Goal: Find specific page/section: Find specific page/section

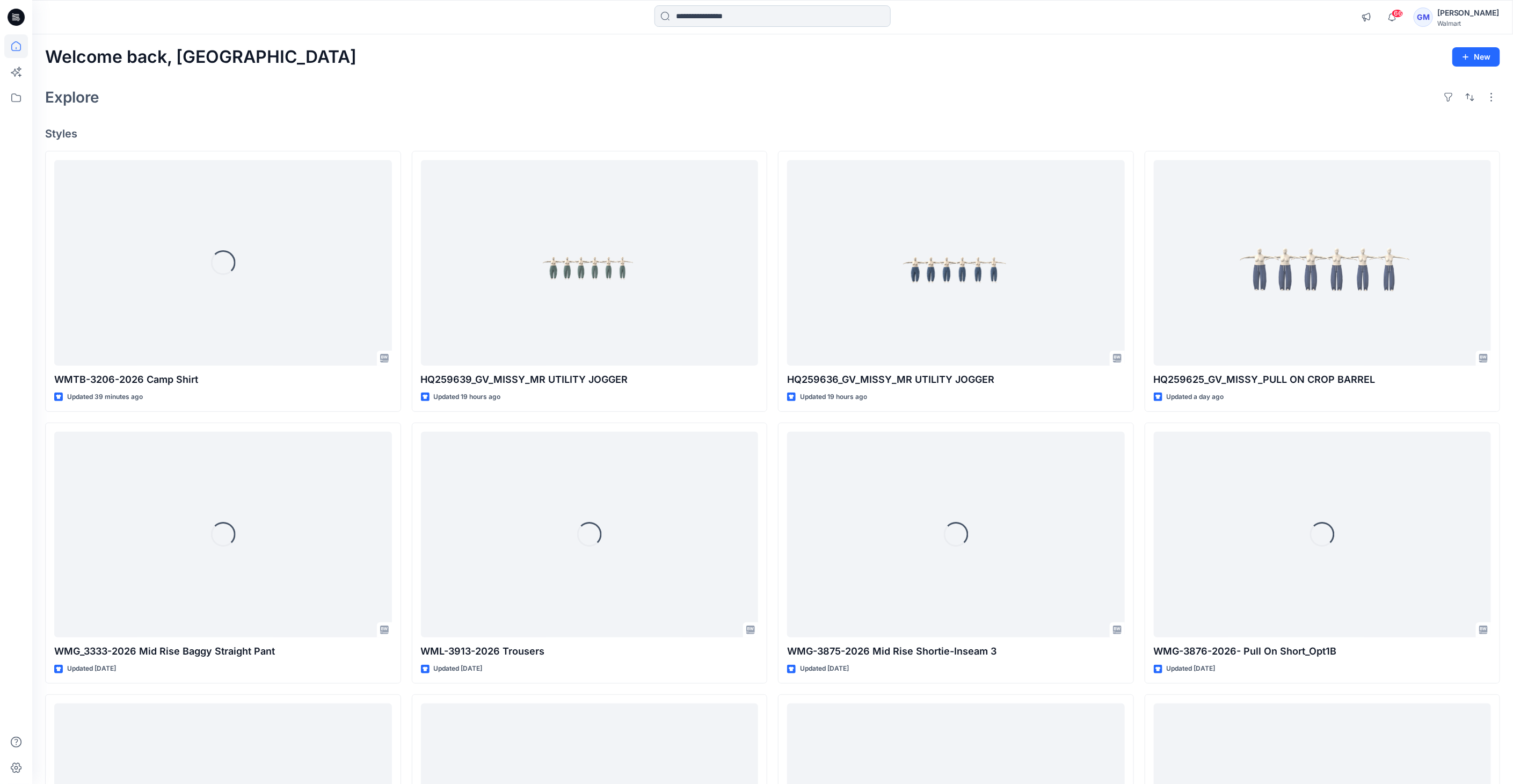
click at [695, 12] on input at bounding box center [773, 15] width 236 height 21
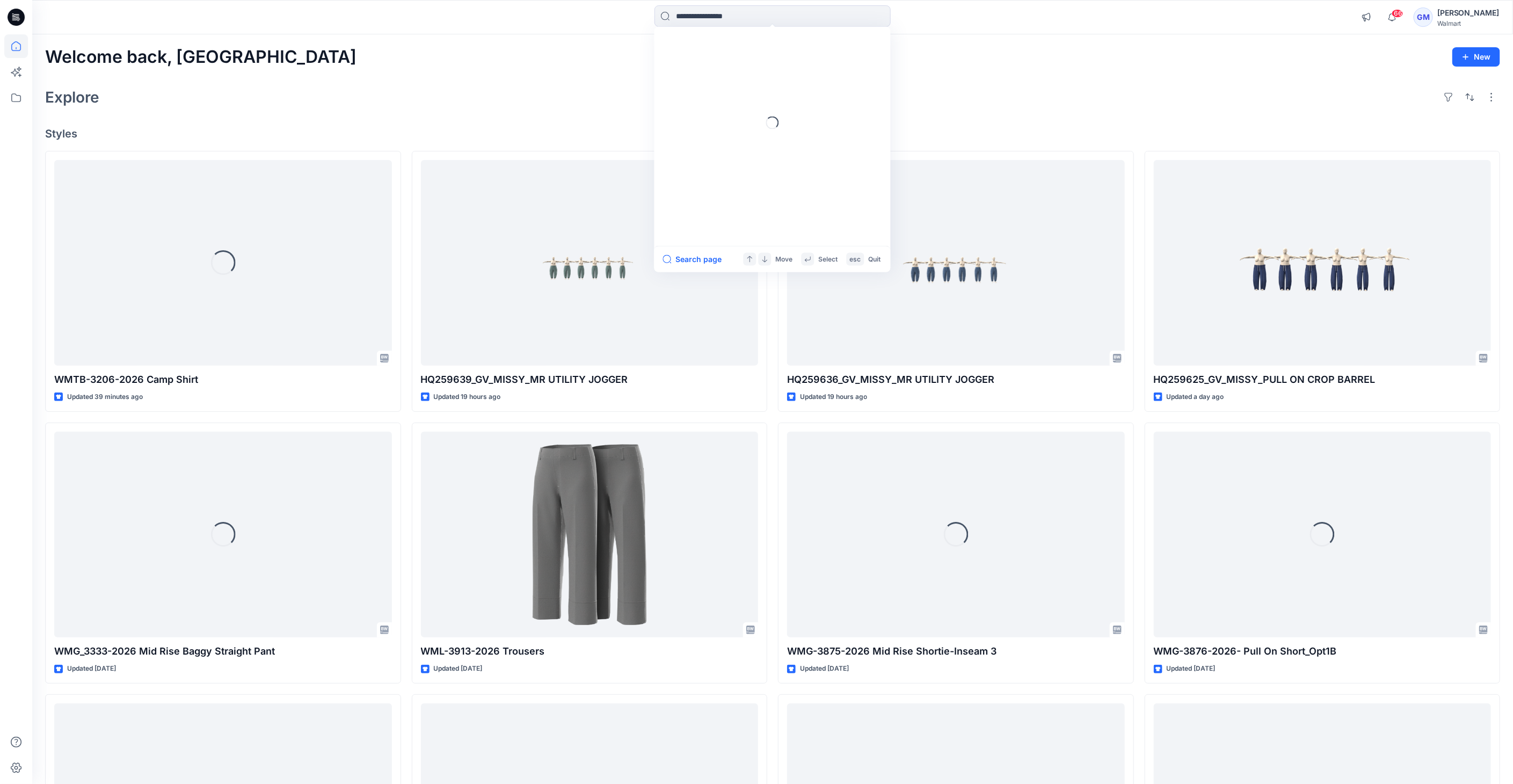
paste input "**********"
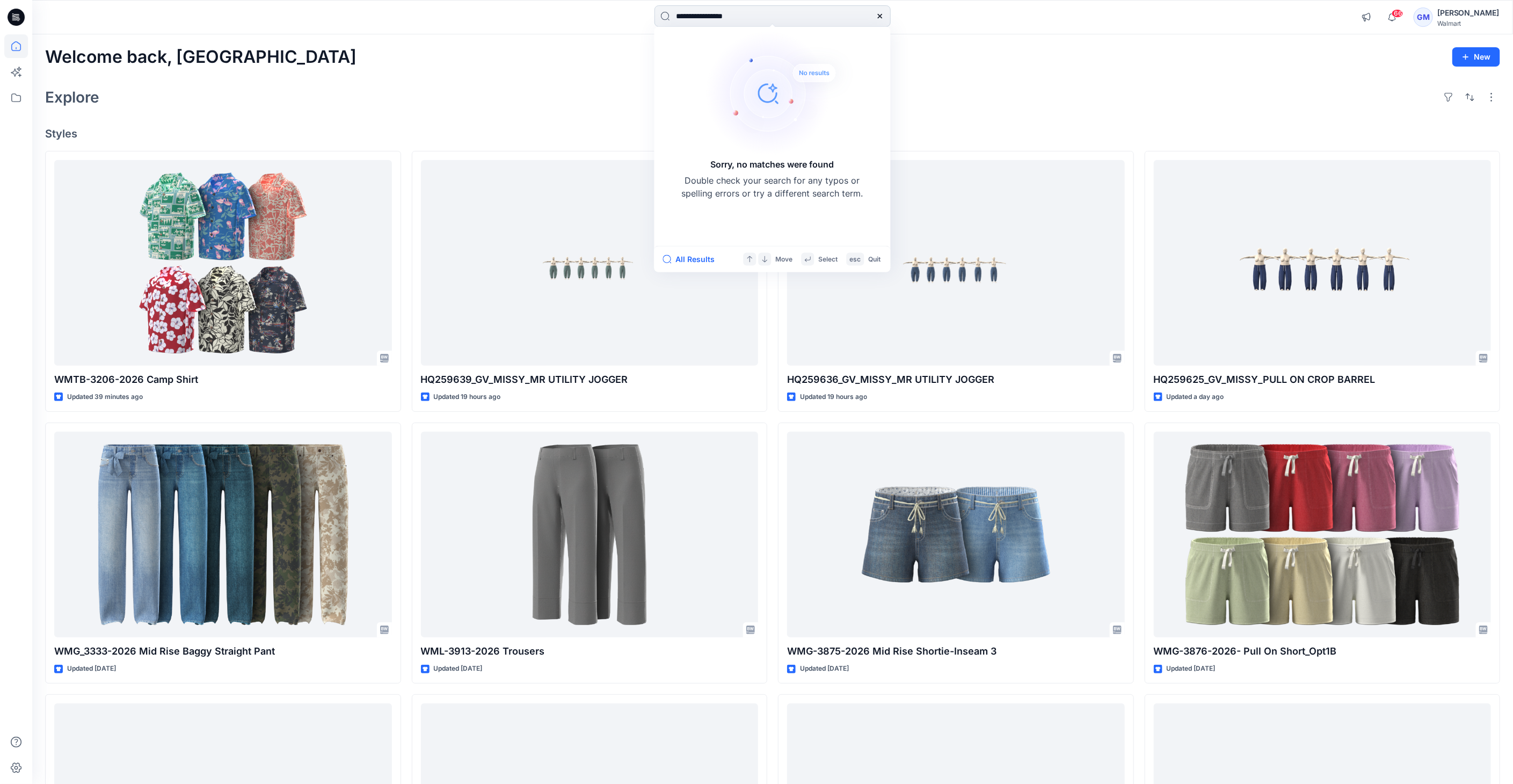
click at [693, 15] on input "**********" at bounding box center [773, 15] width 236 height 21
type input "**********"
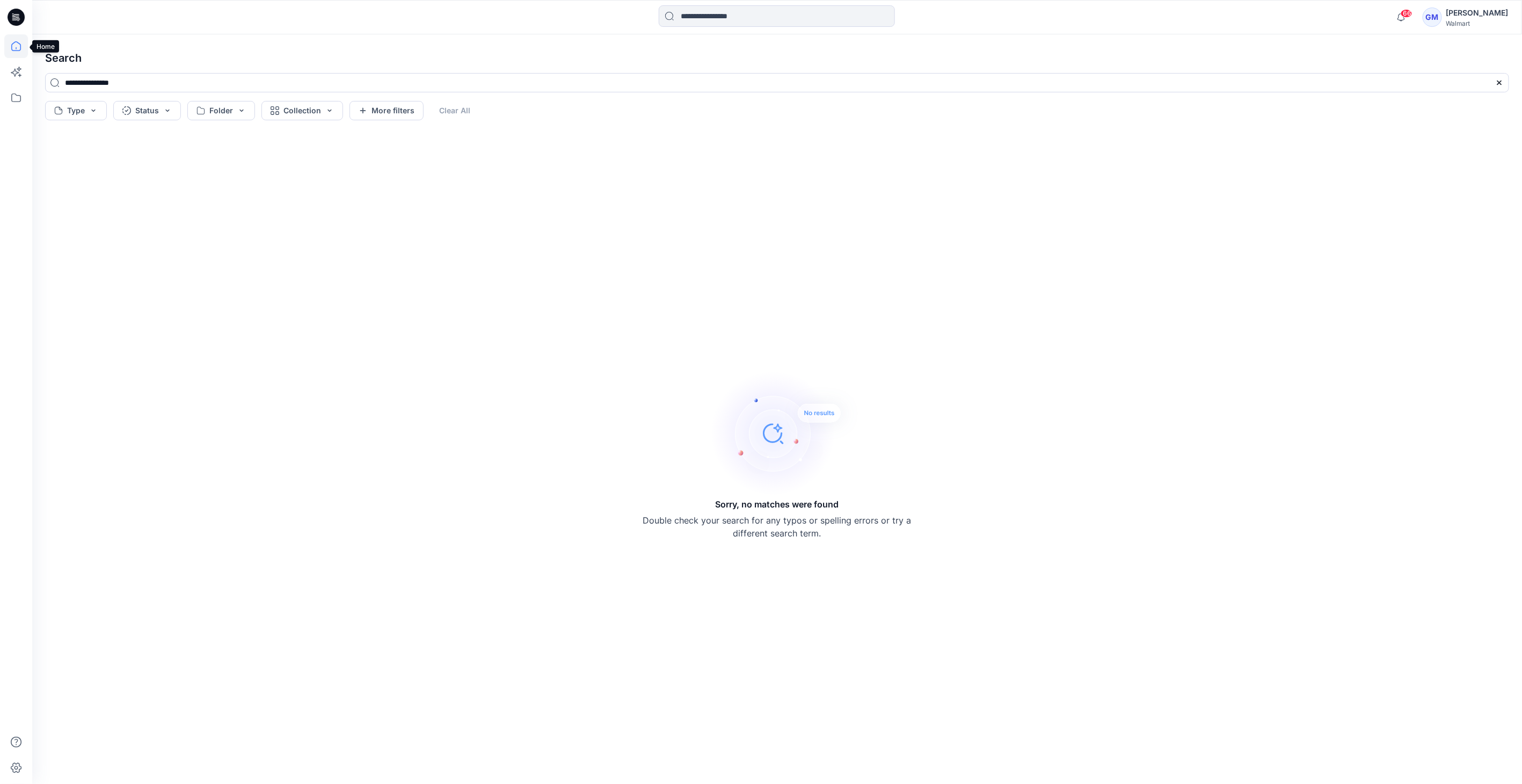
click at [20, 44] on icon at bounding box center [16, 46] width 10 height 10
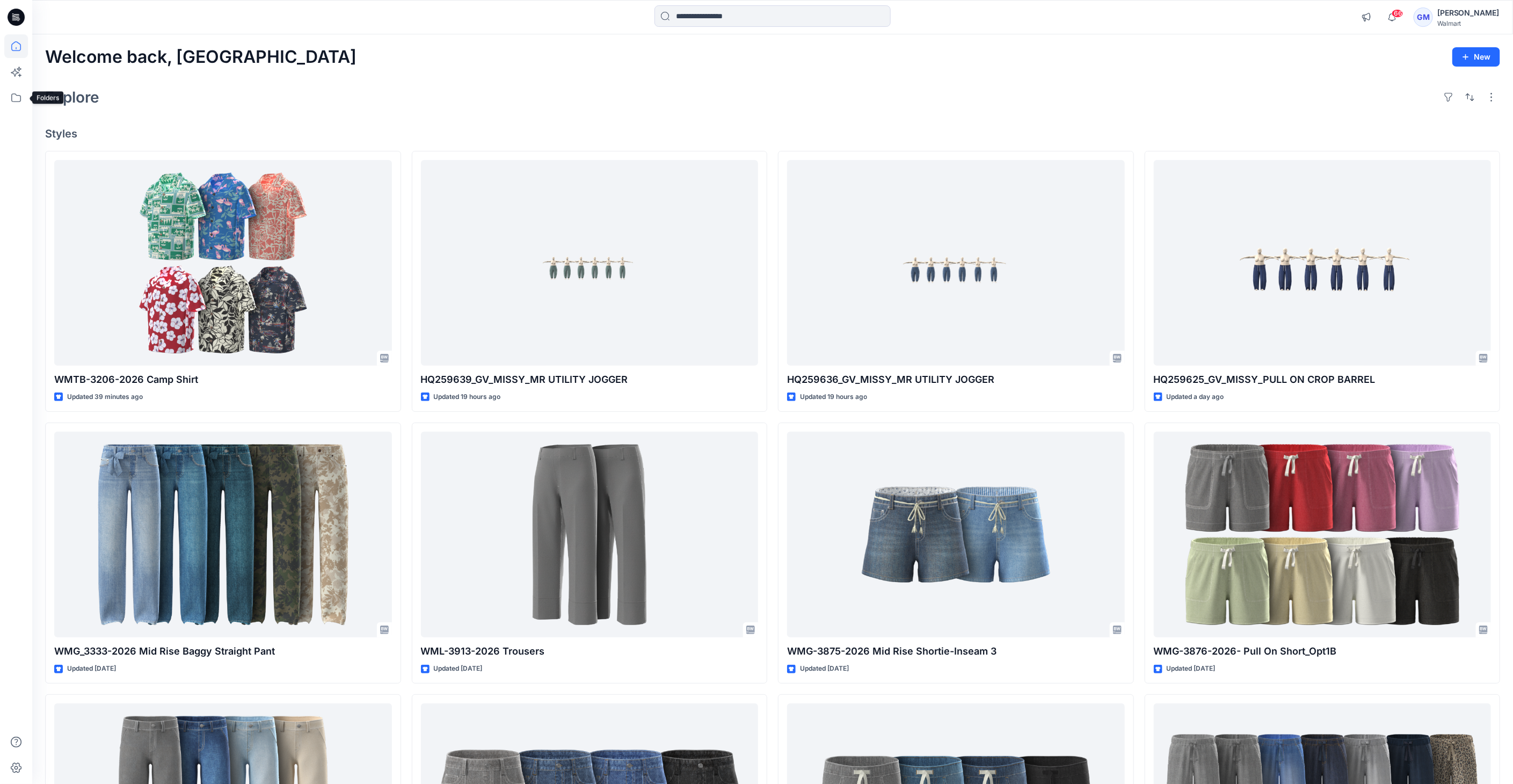
drag, startPoint x: 25, startPoint y: 105, endPoint x: 28, endPoint y: 97, distance: 8.5
click at [24, 104] on icon at bounding box center [16, 98] width 24 height 24
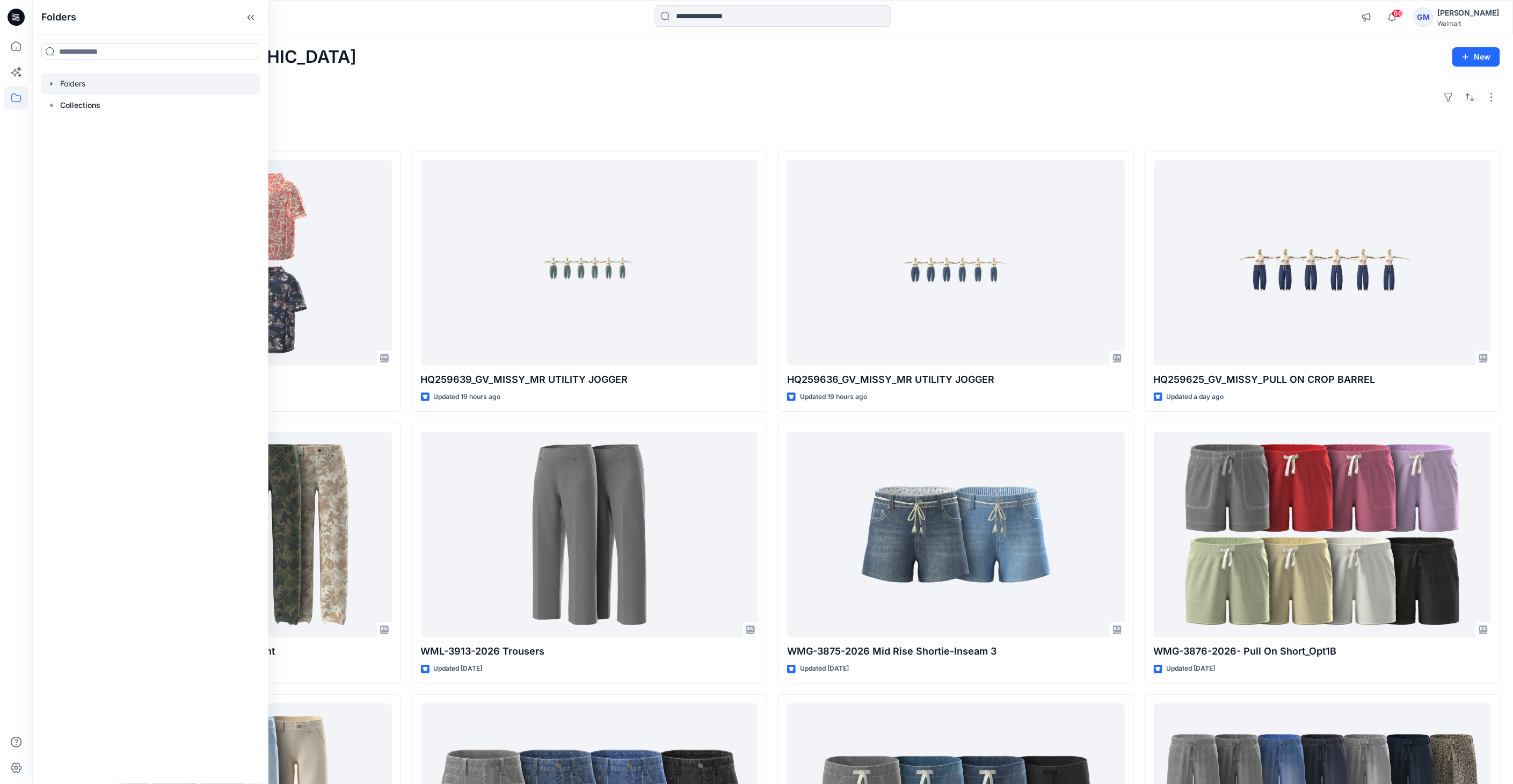
click at [55, 89] on div at bounding box center [150, 83] width 219 height 21
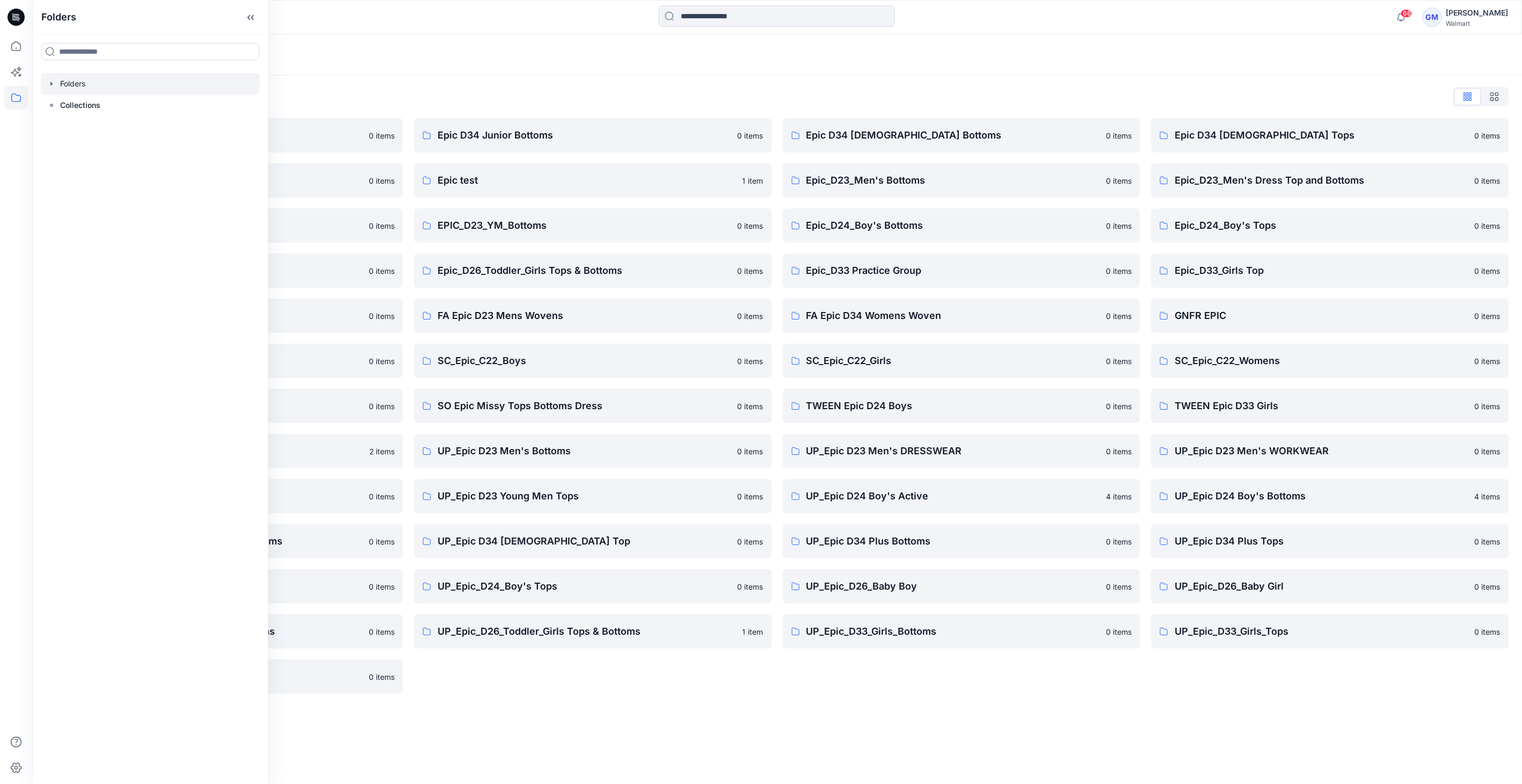
drag, startPoint x: 684, startPoint y: 742, endPoint x: 702, endPoint y: 723, distance: 26.2
click at [684, 742] on div "Folders Folders List Epic D23 Young Men Tops 0 items Epic NYC practice board 0 …" at bounding box center [777, 409] width 1490 height 749
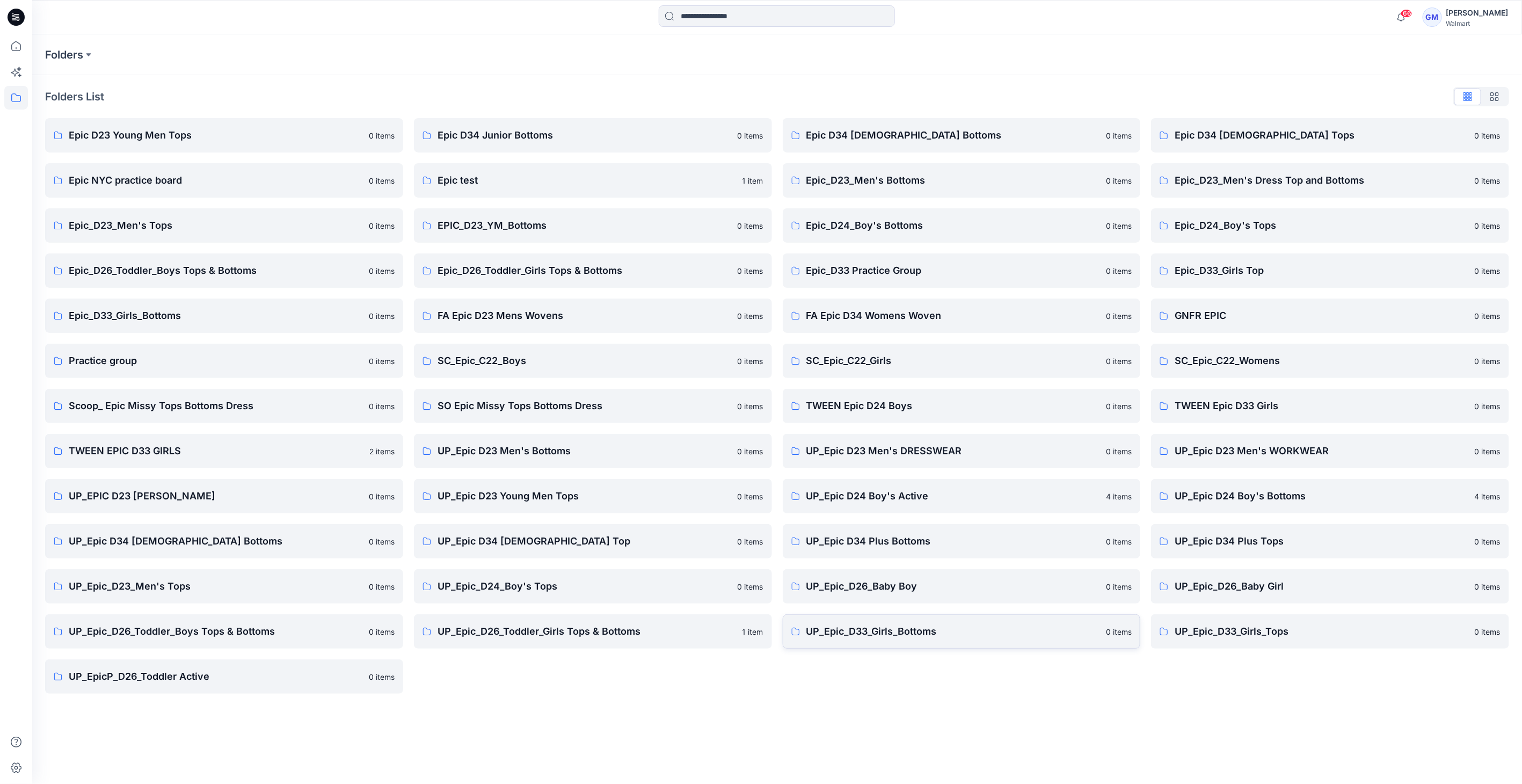
click at [757, 630] on p "UP_Epic_D33_Girls_Bottoms" at bounding box center [953, 631] width 293 height 15
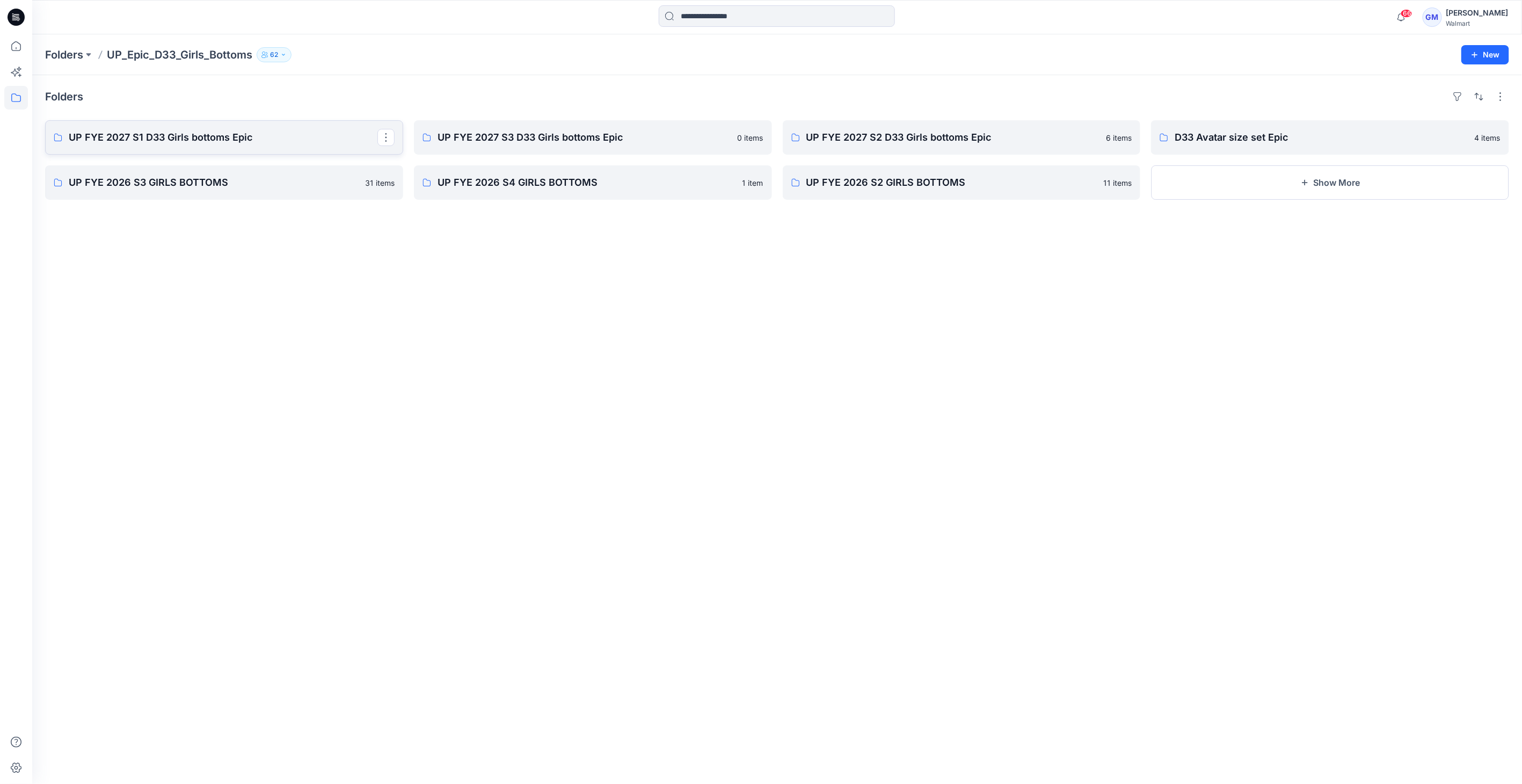
click at [174, 141] on p "UP FYE 2027 S1 D33 Girls bottoms Epic" at bounding box center [223, 137] width 309 height 15
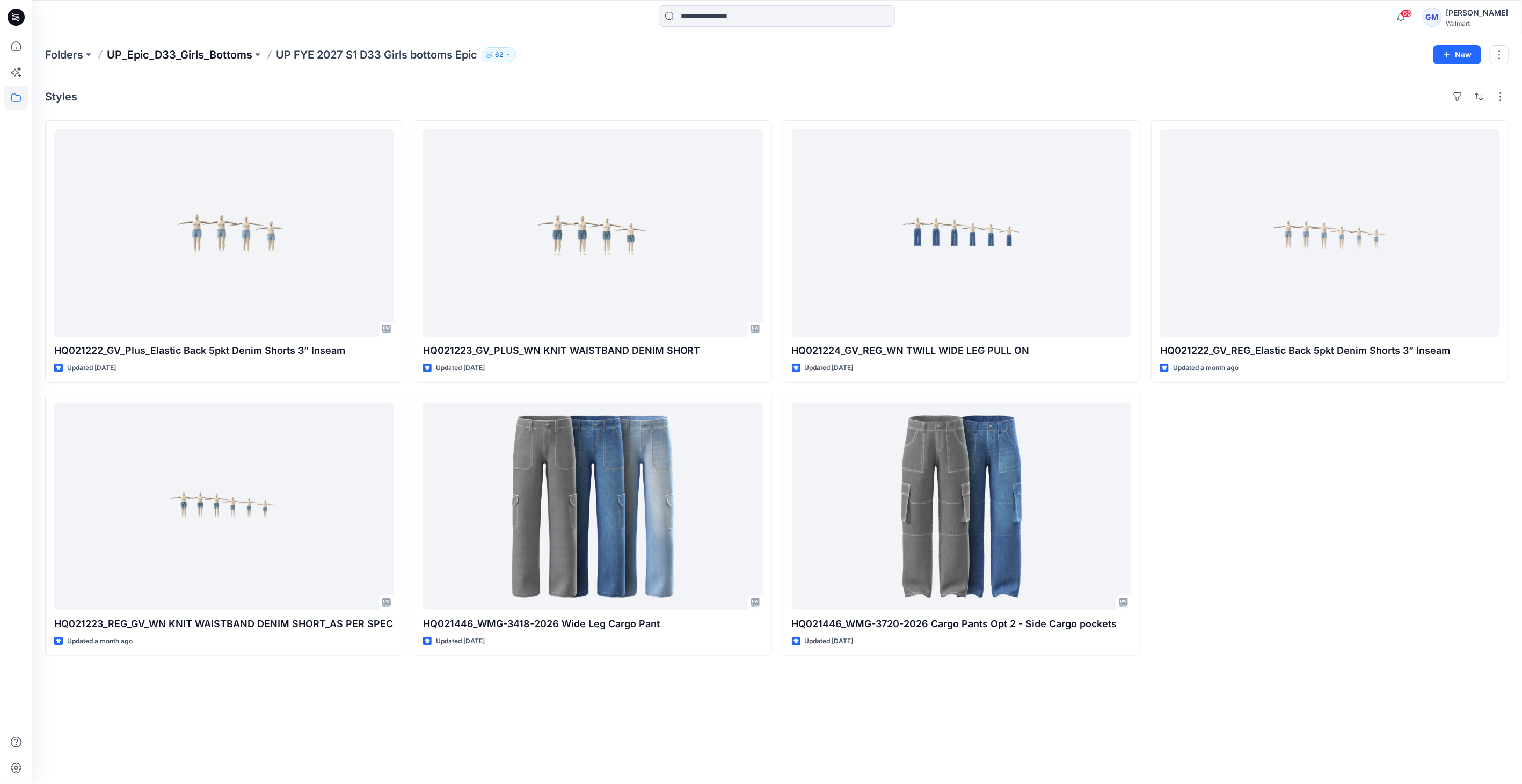
click at [222, 60] on p "UP_Epic_D33_Girls_Bottoms" at bounding box center [179, 55] width 146 height 15
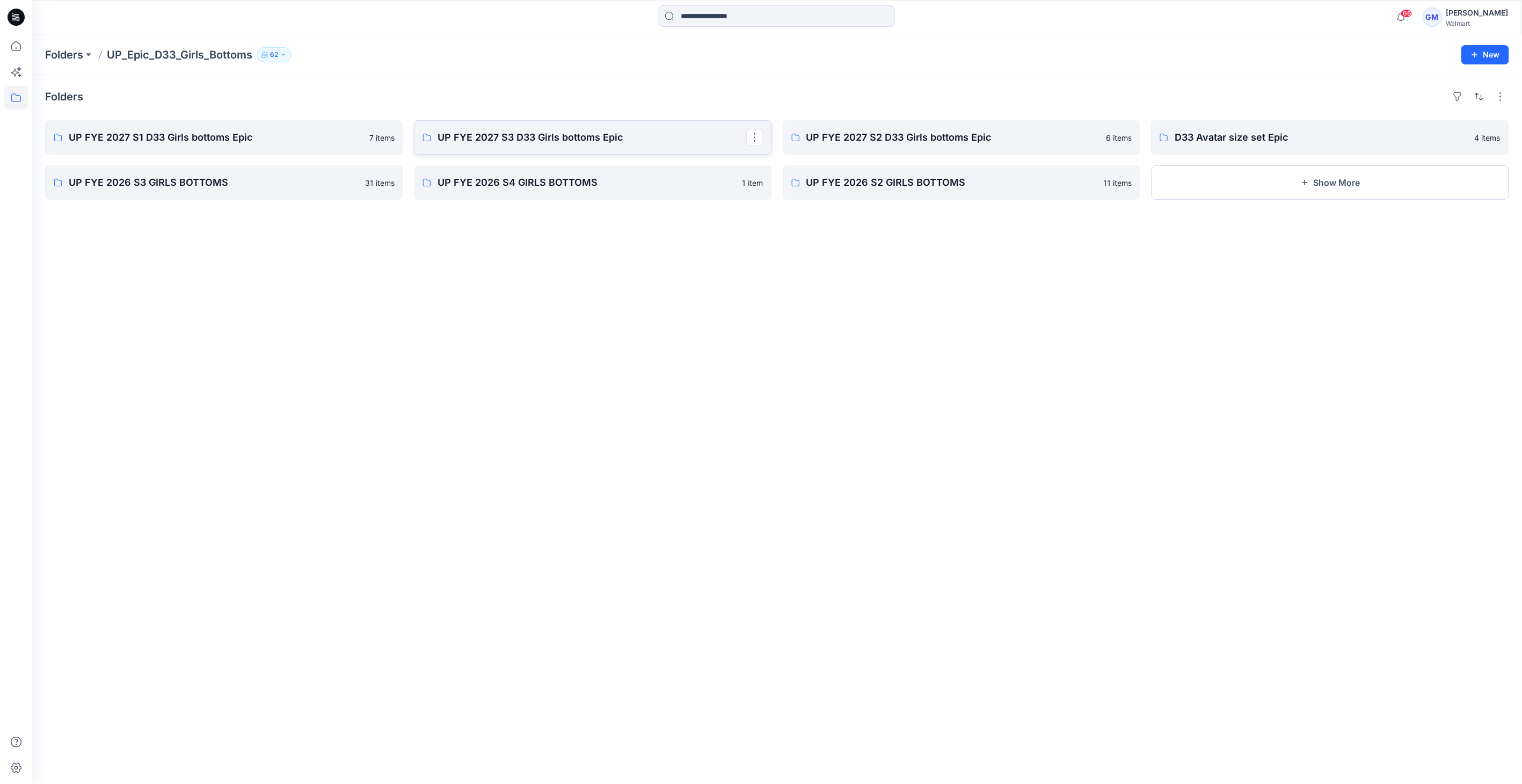
click at [581, 141] on p "UP FYE 2027 S3 D33 Girls bottoms Epic" at bounding box center [591, 137] width 309 height 15
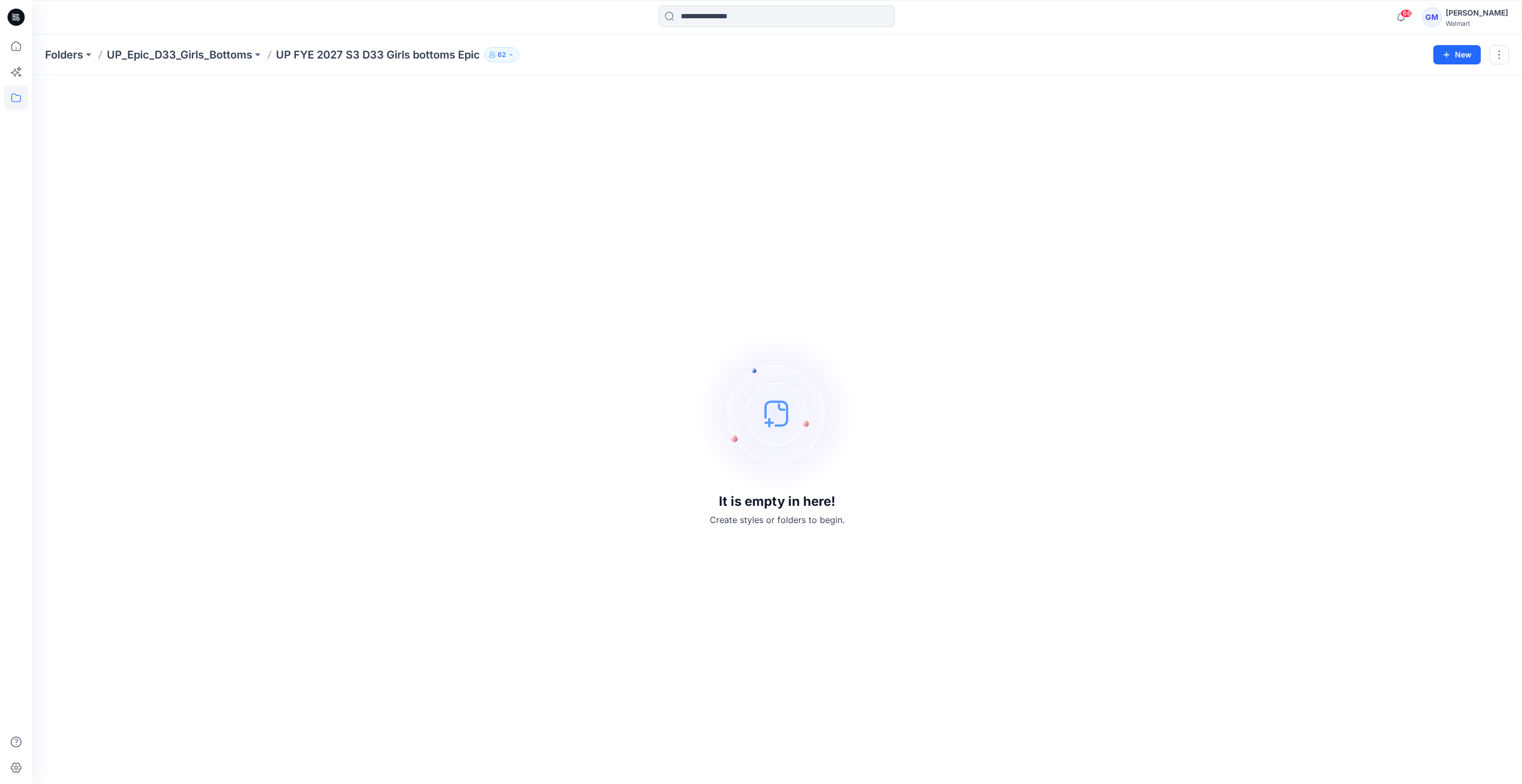
click at [181, 64] on div "Folders UP_Epic_D33_Girls_Bottoms UP FYE 2027 S3 D33 Girls bottoms Epic 62 New" at bounding box center [777, 55] width 1490 height 41
click at [261, 60] on button at bounding box center [258, 55] width 11 height 15
click at [244, 54] on p "UP_Epic_D33_Girls_Bottoms" at bounding box center [179, 55] width 146 height 15
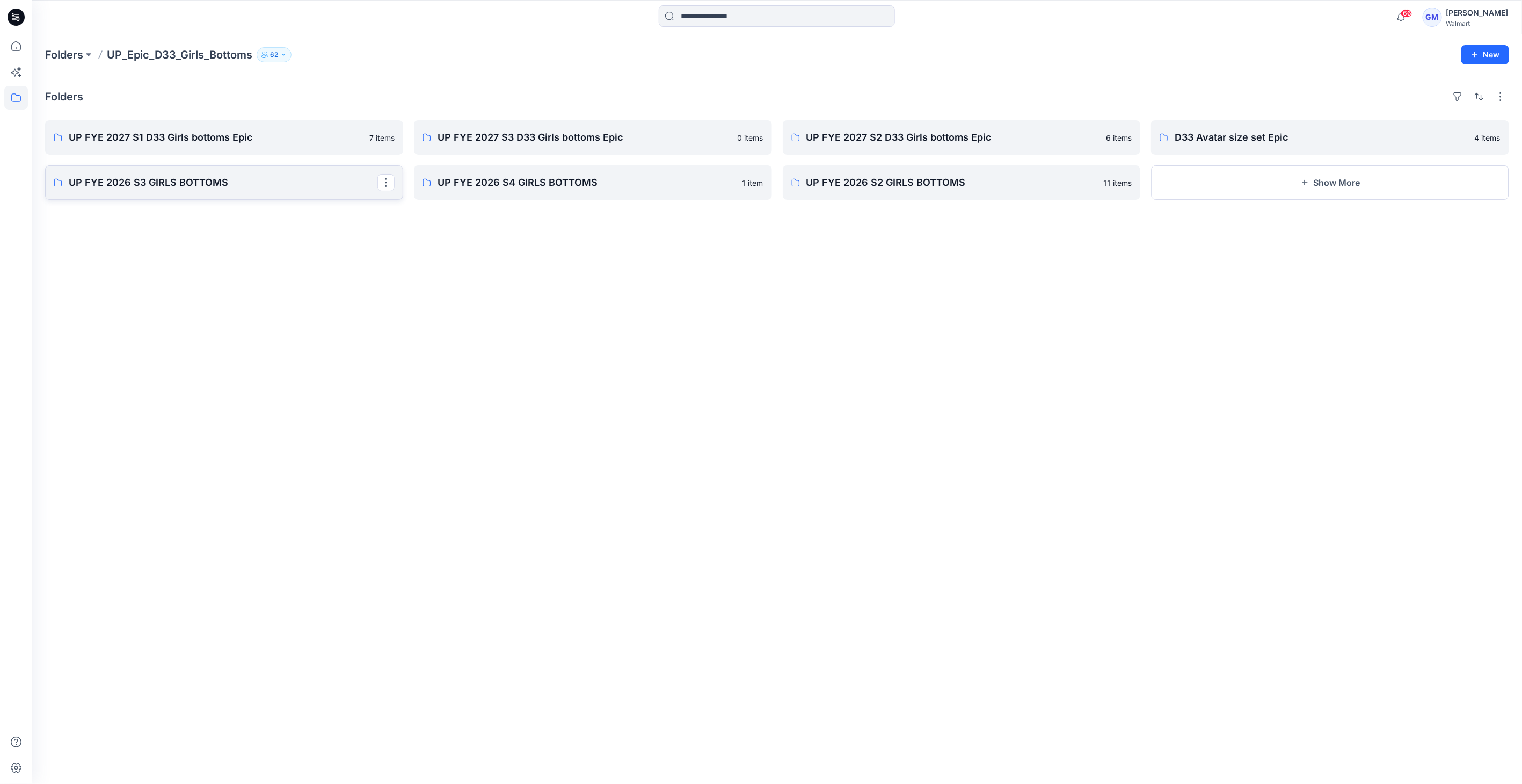
click at [261, 188] on p "UP FYE 2026 S3 GIRLS BOTTOMS" at bounding box center [223, 182] width 309 height 15
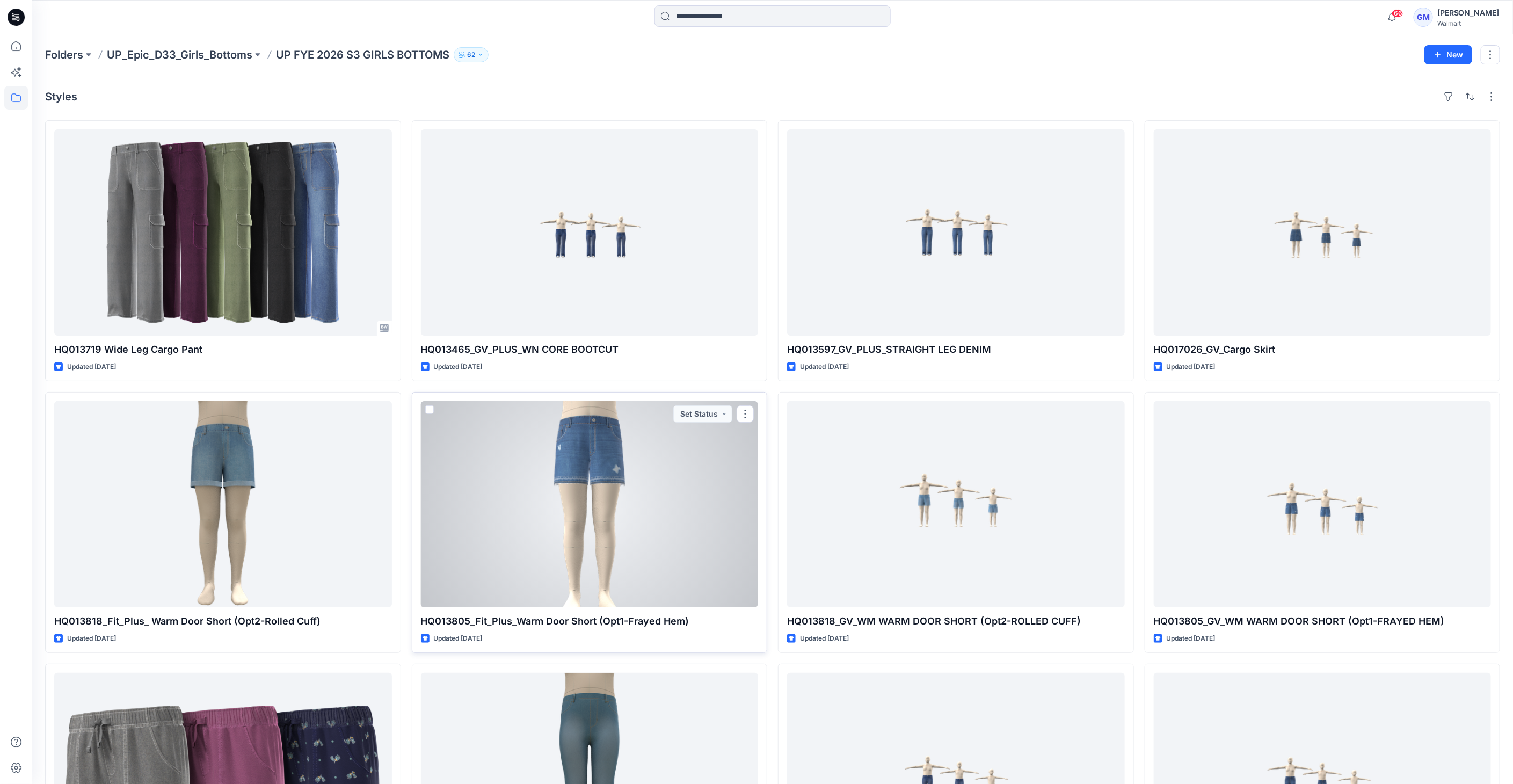
click at [534, 478] on div at bounding box center [590, 504] width 338 height 206
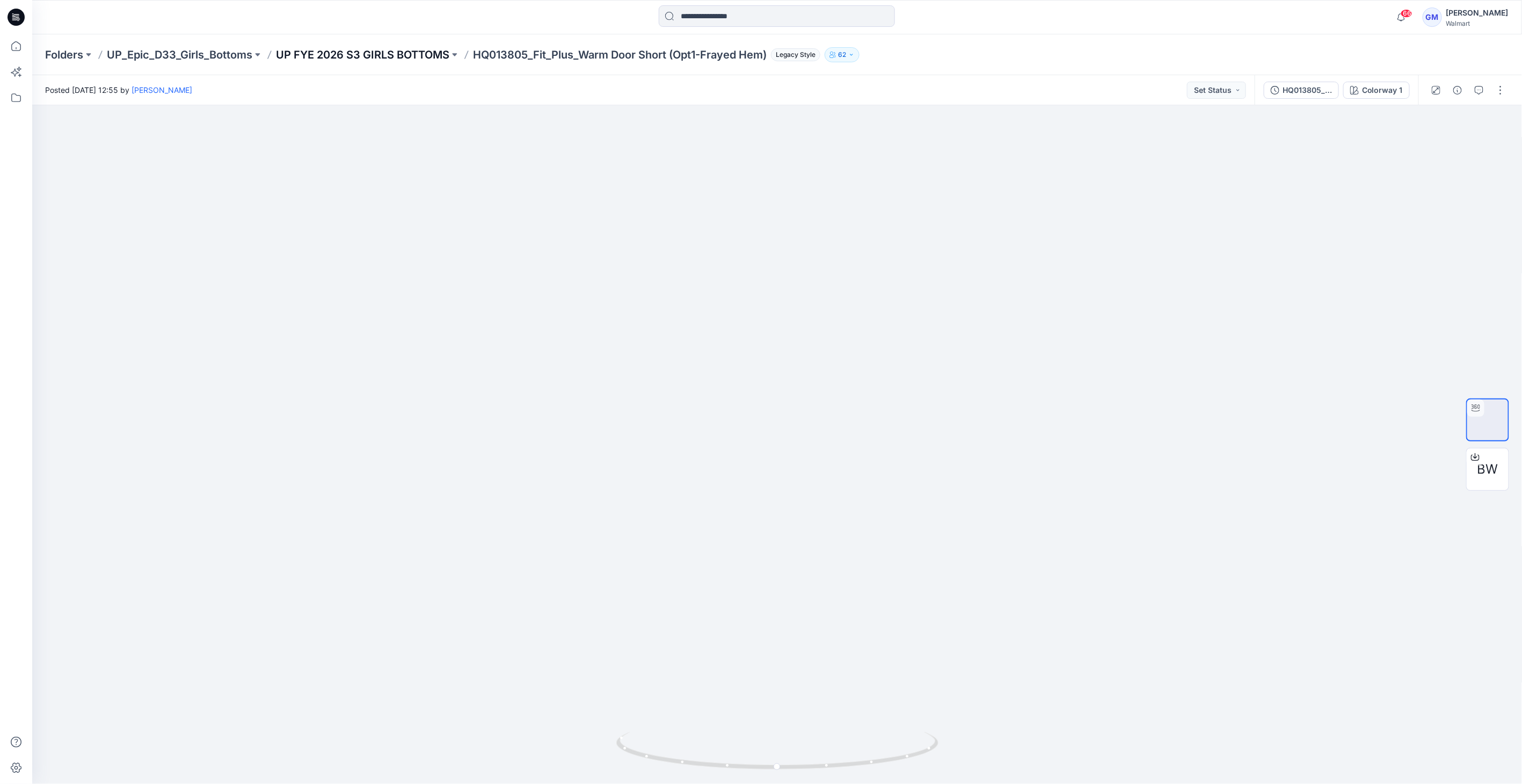
click at [425, 51] on p "UP FYE 2026 S3 GIRLS BOTTOMS" at bounding box center [363, 55] width 173 height 15
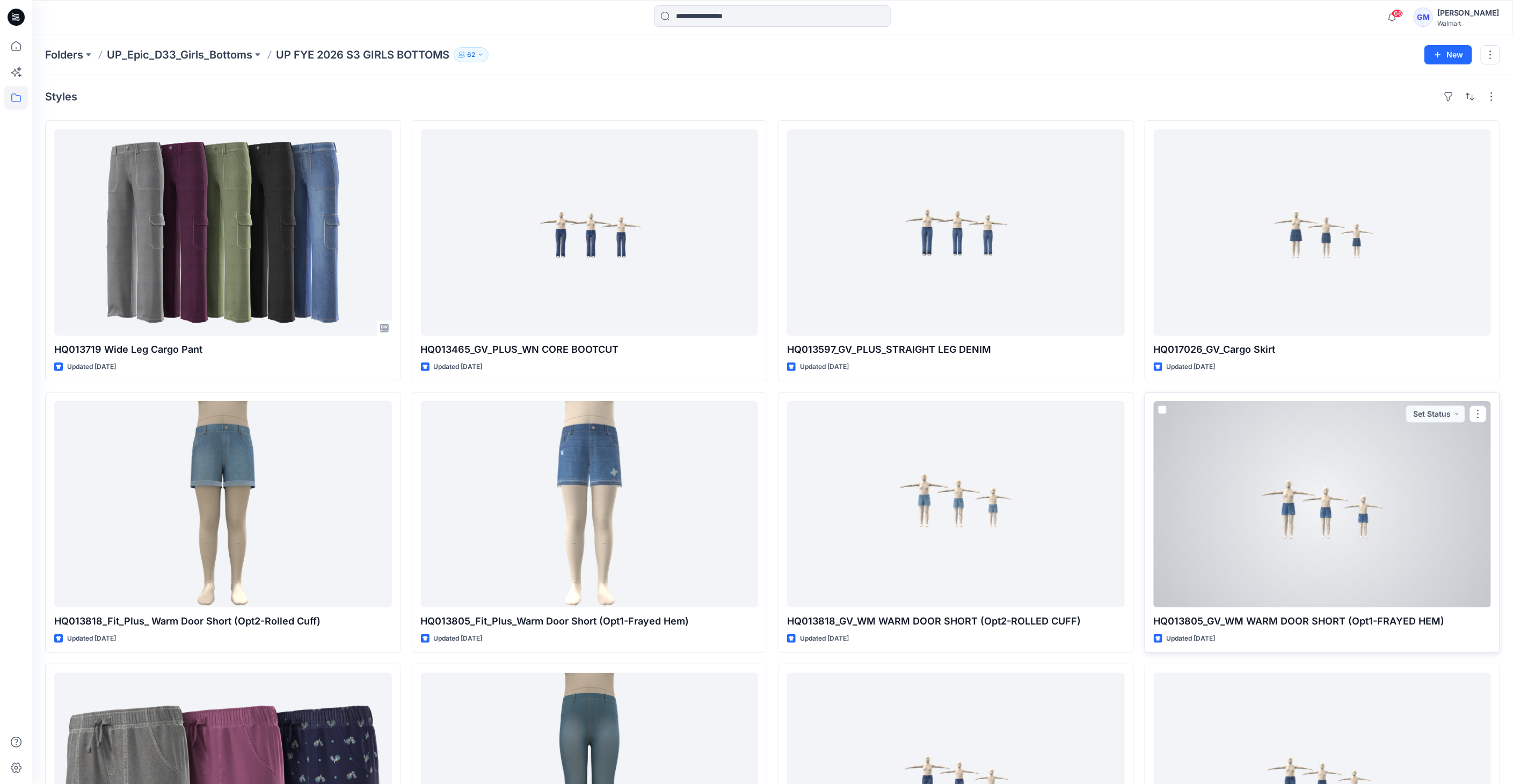
click at [757, 467] on div at bounding box center [1323, 504] width 338 height 206
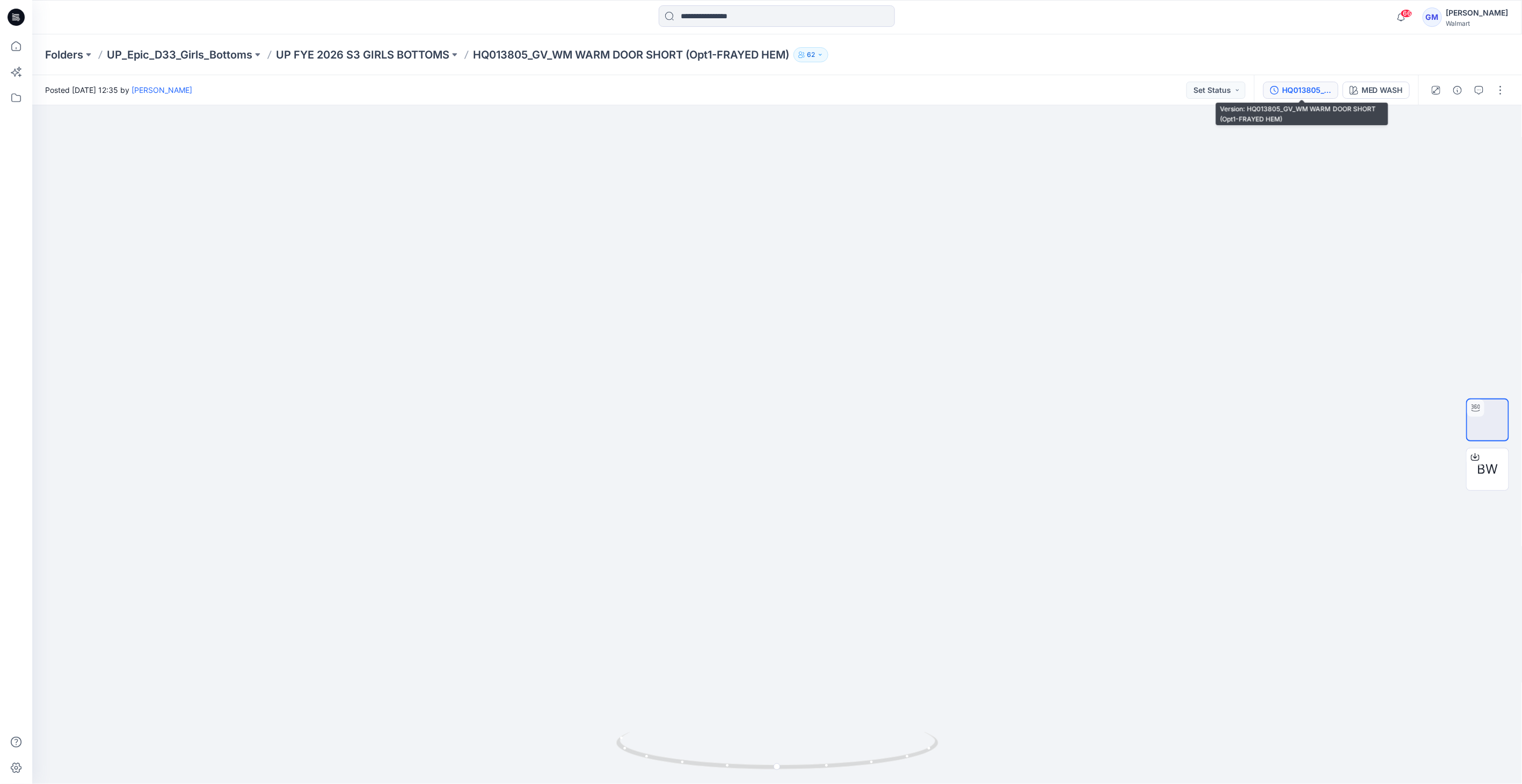
click at [757, 84] on div "HQ013805_GV_WM WARM DOOR SHORT (Opt1-FRAYED HEM)" at bounding box center [1307, 90] width 49 height 12
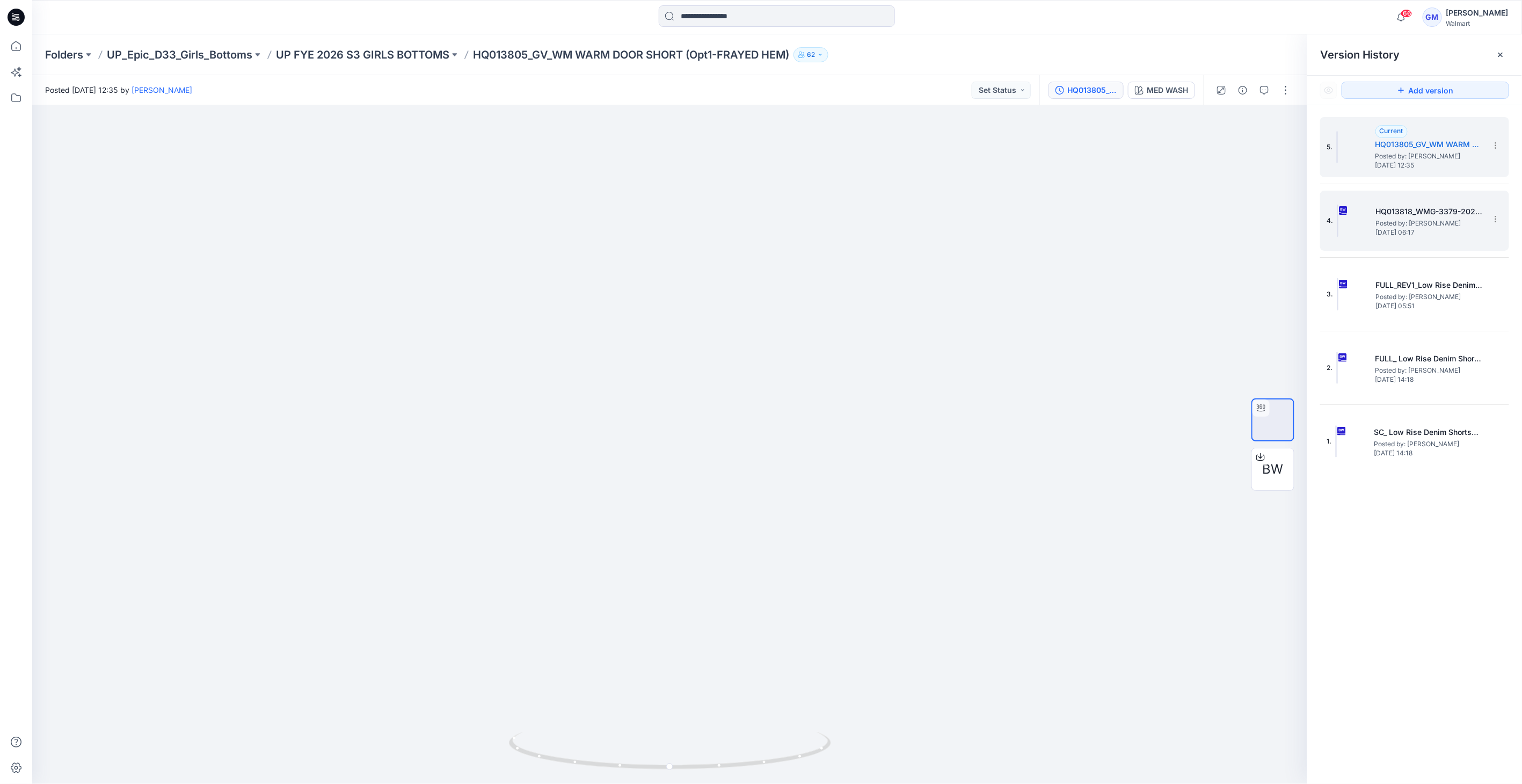
click at [757, 222] on img at bounding box center [1338, 221] width 1 height 32
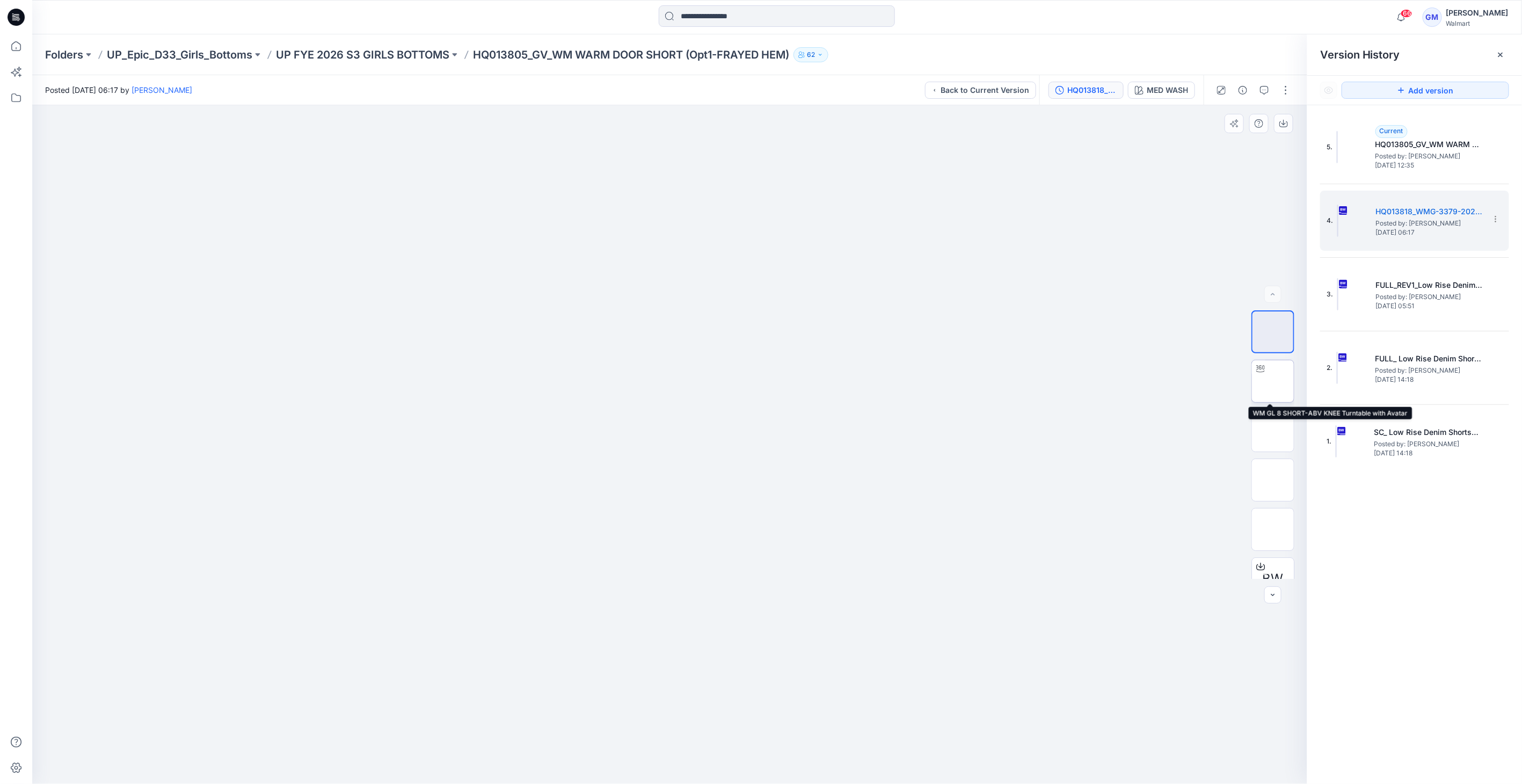
click at [757, 381] on img at bounding box center [1273, 381] width 0 height 0
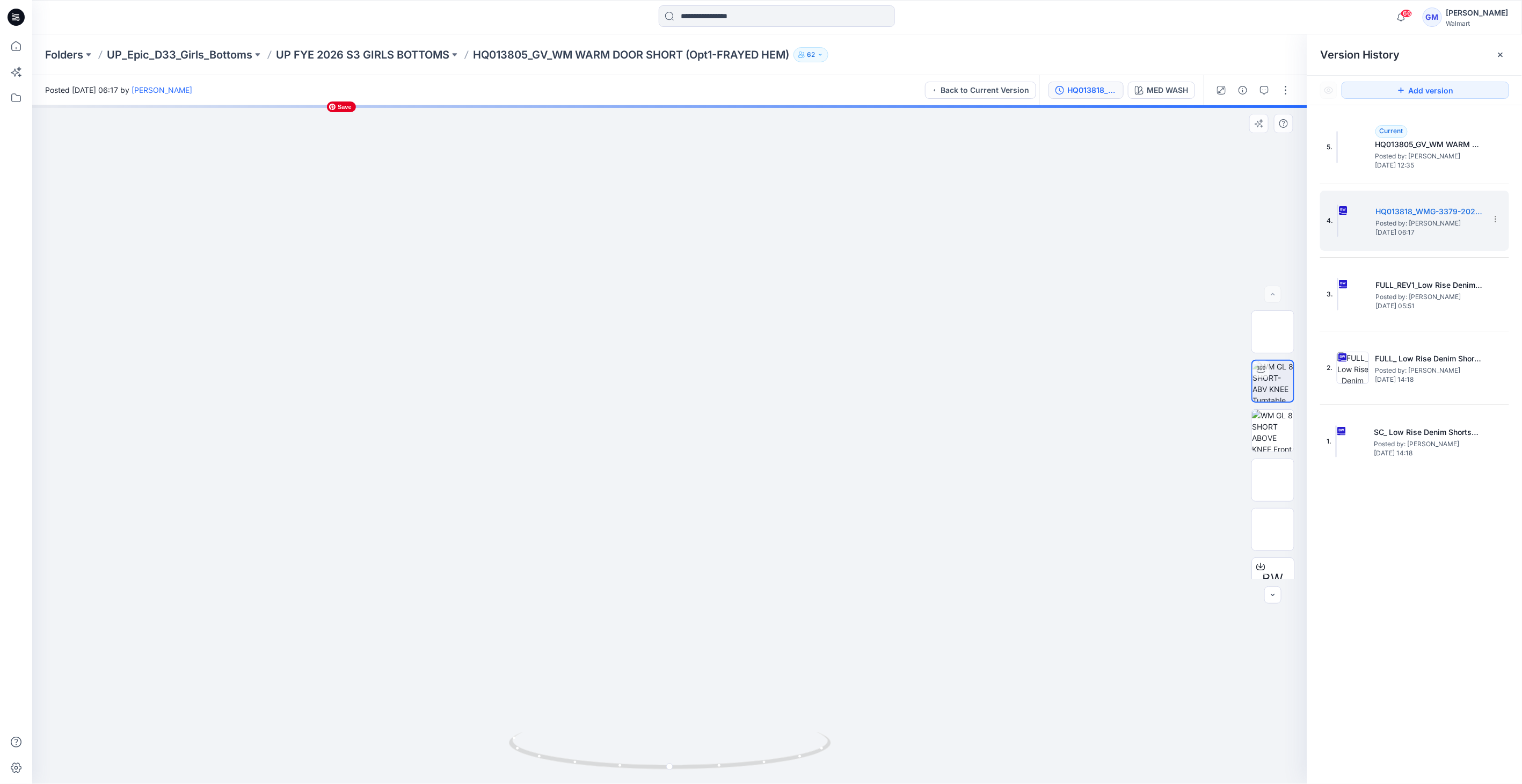
drag, startPoint x: 658, startPoint y: 484, endPoint x: 663, endPoint y: 626, distance: 142.1
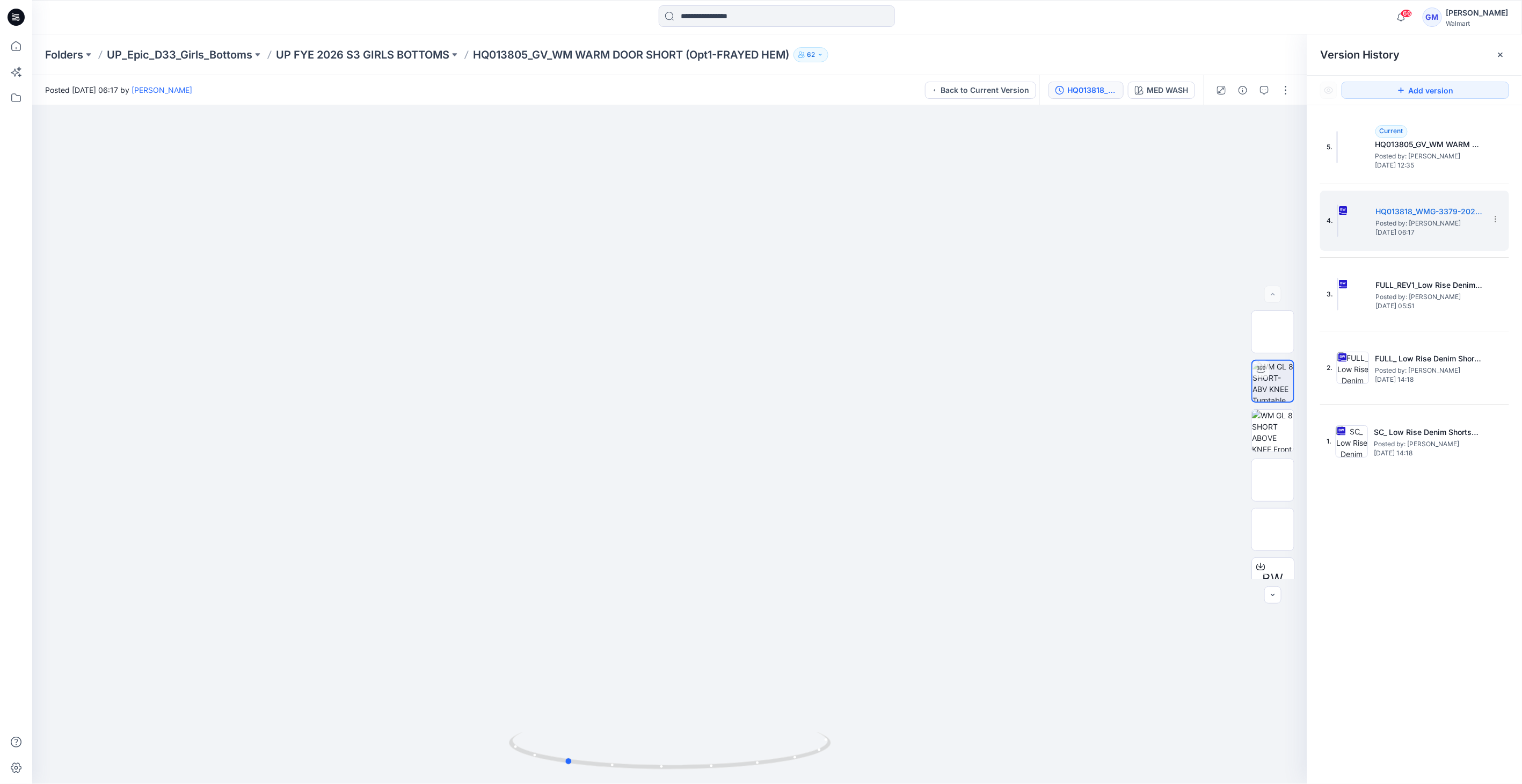
drag, startPoint x: 662, startPoint y: 773, endPoint x: 557, endPoint y: 788, distance: 106.1
click at [557, 778] on html "66 Notifications Your style WMTB-3206-2026 Camp Shirt has been updated with WMT…" at bounding box center [761, 392] width 1522 height 784
drag, startPoint x: 819, startPoint y: 200, endPoint x: 680, endPoint y: 297, distance: 169.5
click at [645, 236] on img at bounding box center [670, 444] width 807 height 679
drag, startPoint x: 686, startPoint y: 773, endPoint x: 850, endPoint y: 758, distance: 164.7
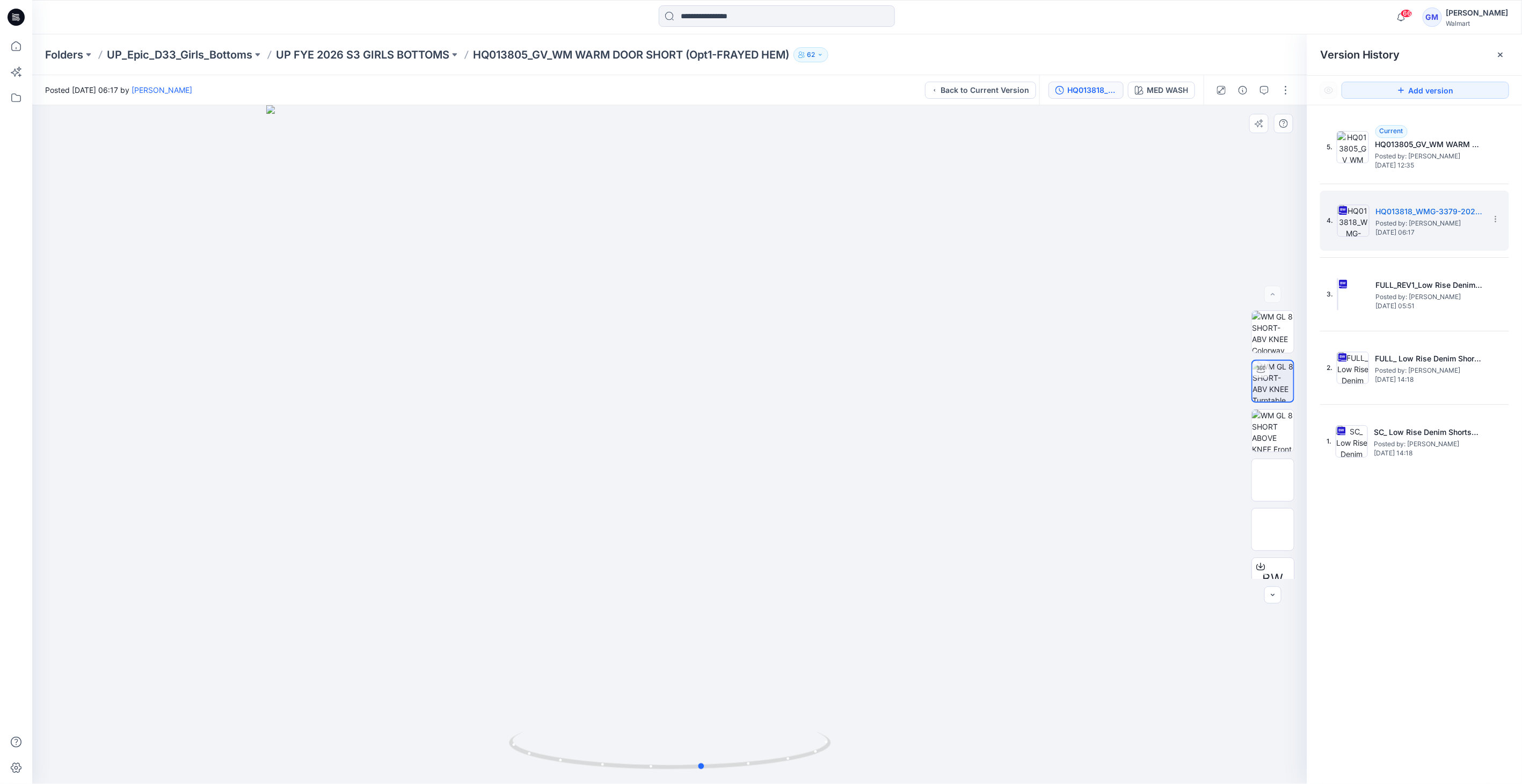
click at [757, 778] on img at bounding box center [670, 758] width 322 height 52
